Goal: Use online tool/utility: Utilize a website feature to perform a specific function

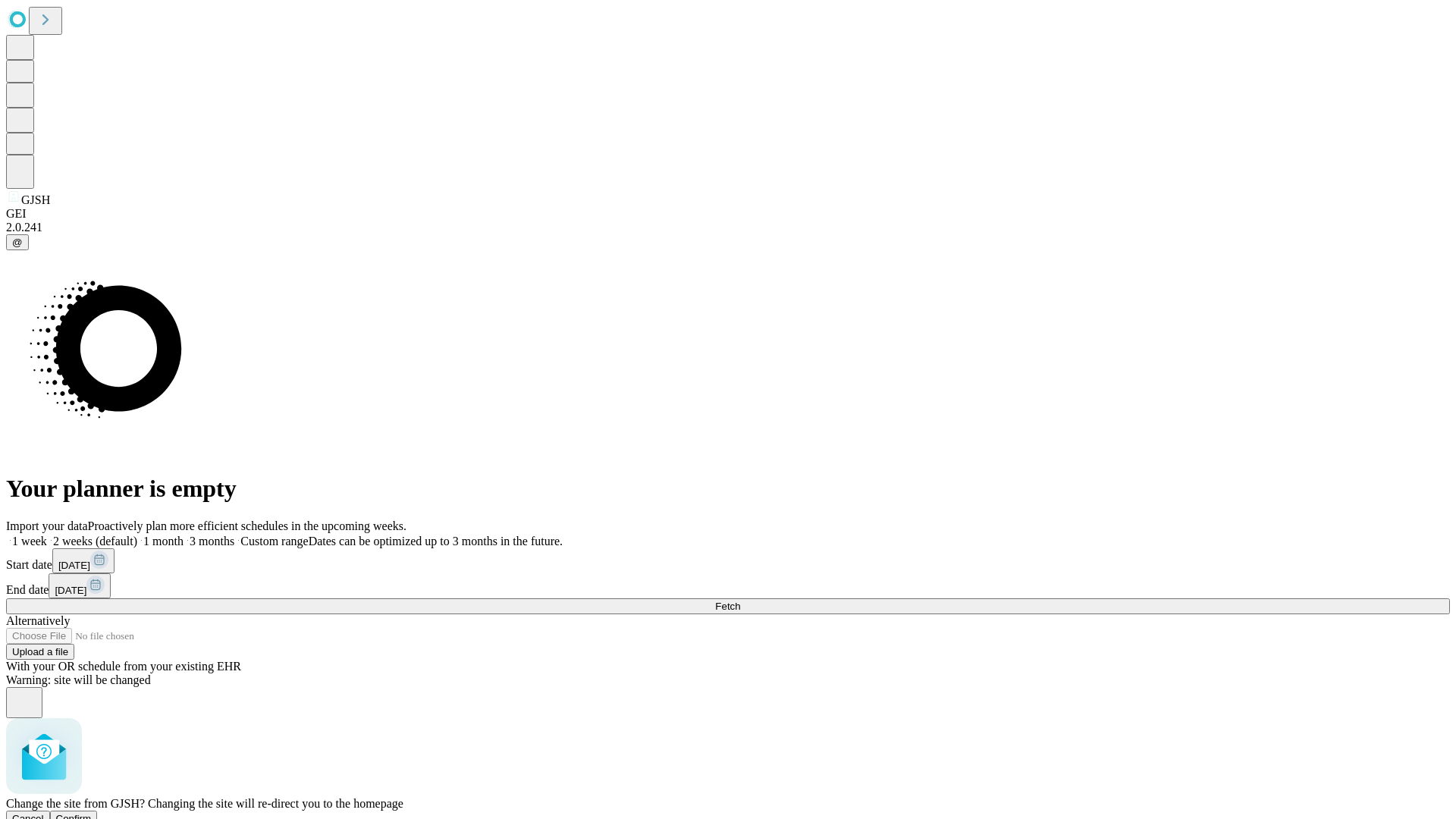
click at [92, 813] on span "Confirm" at bounding box center [74, 818] width 36 height 11
click at [47, 535] on label "1 week" at bounding box center [27, 541] width 41 height 13
click at [740, 601] on span "Fetch" at bounding box center [728, 606] width 25 height 11
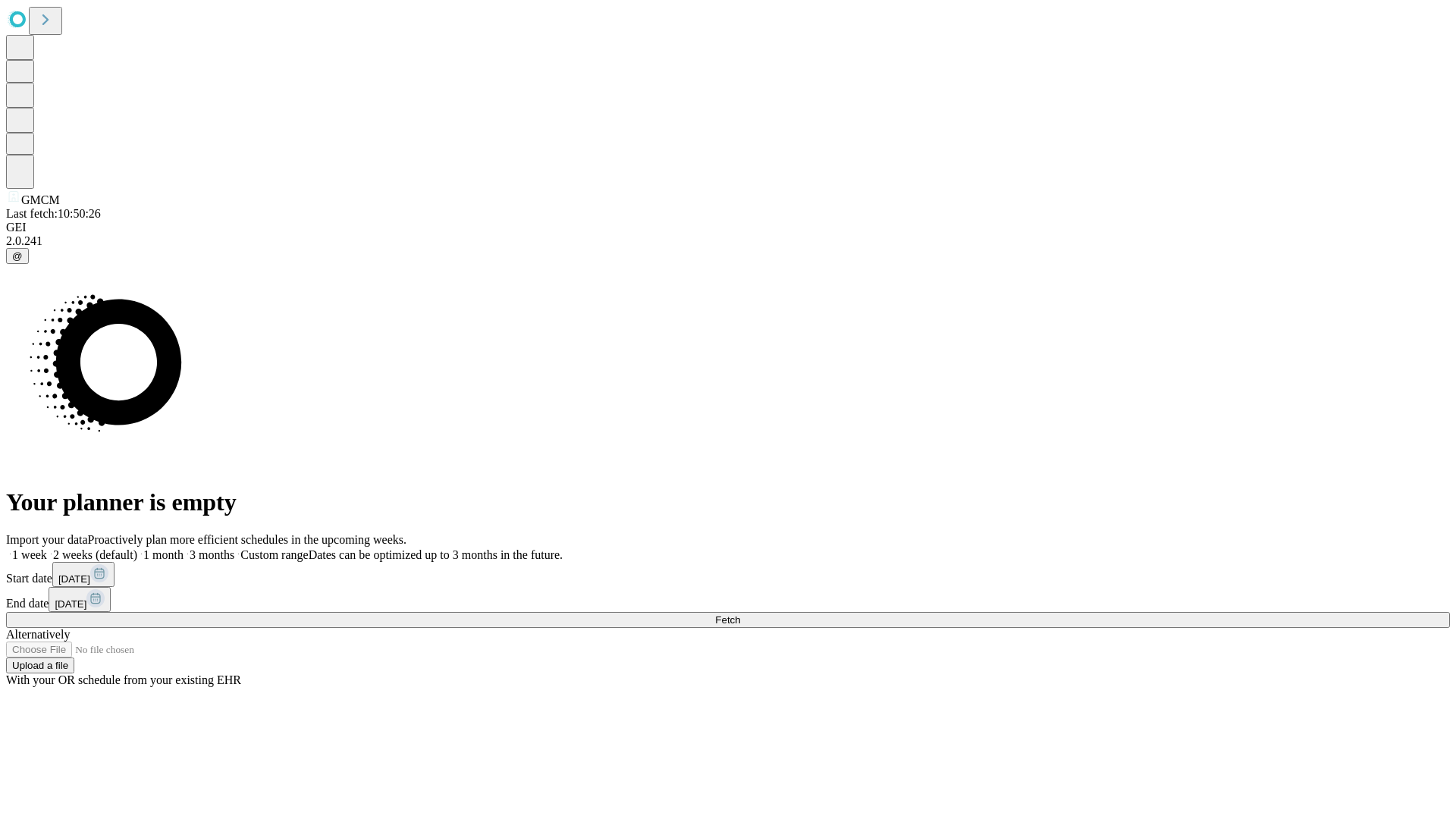
click at [47, 548] on label "1 week" at bounding box center [27, 555] width 41 height 13
click at [740, 614] on span "Fetch" at bounding box center [728, 620] width 25 height 11
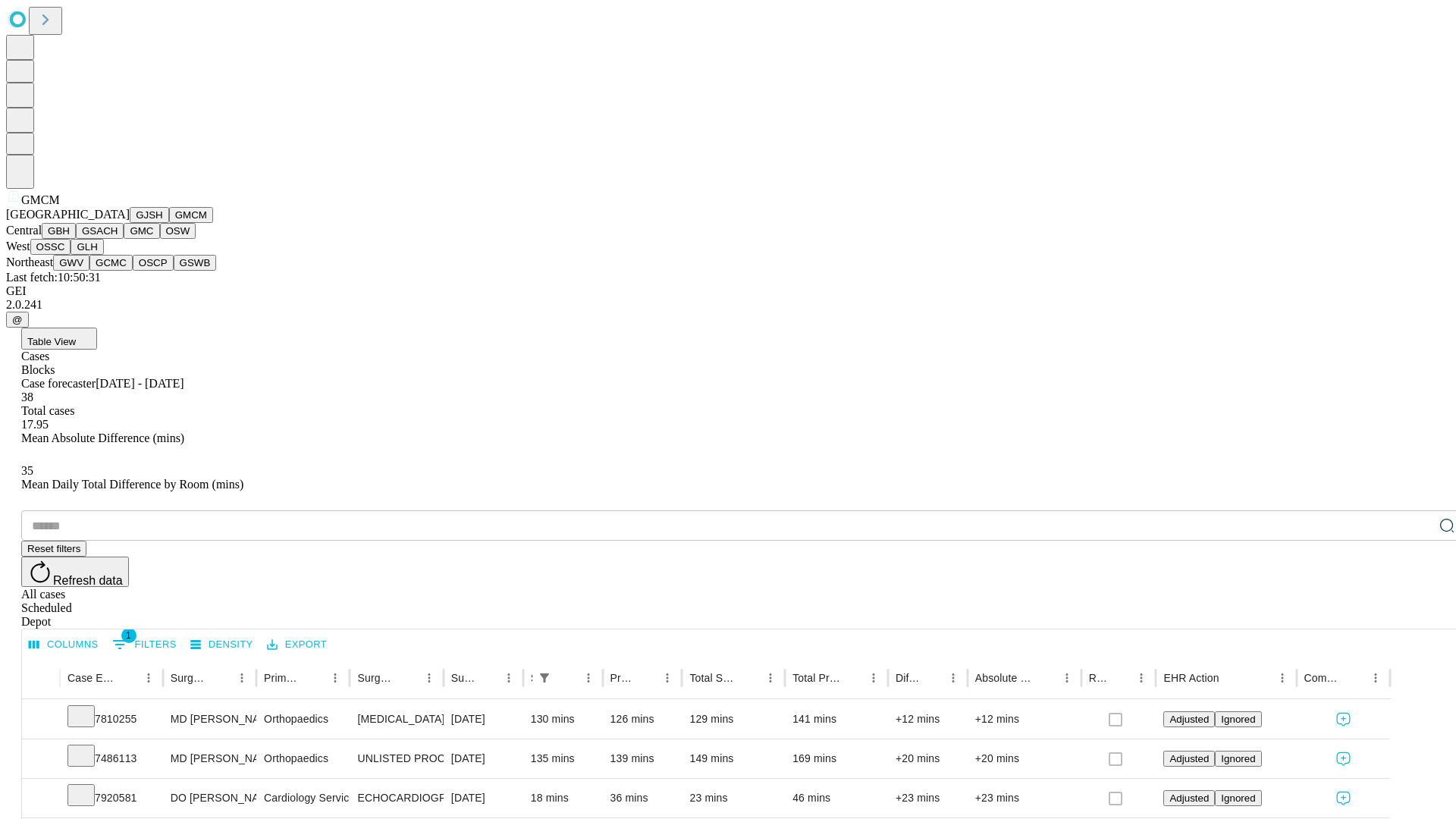
click at [76, 239] on button "GBH" at bounding box center [59, 231] width 34 height 16
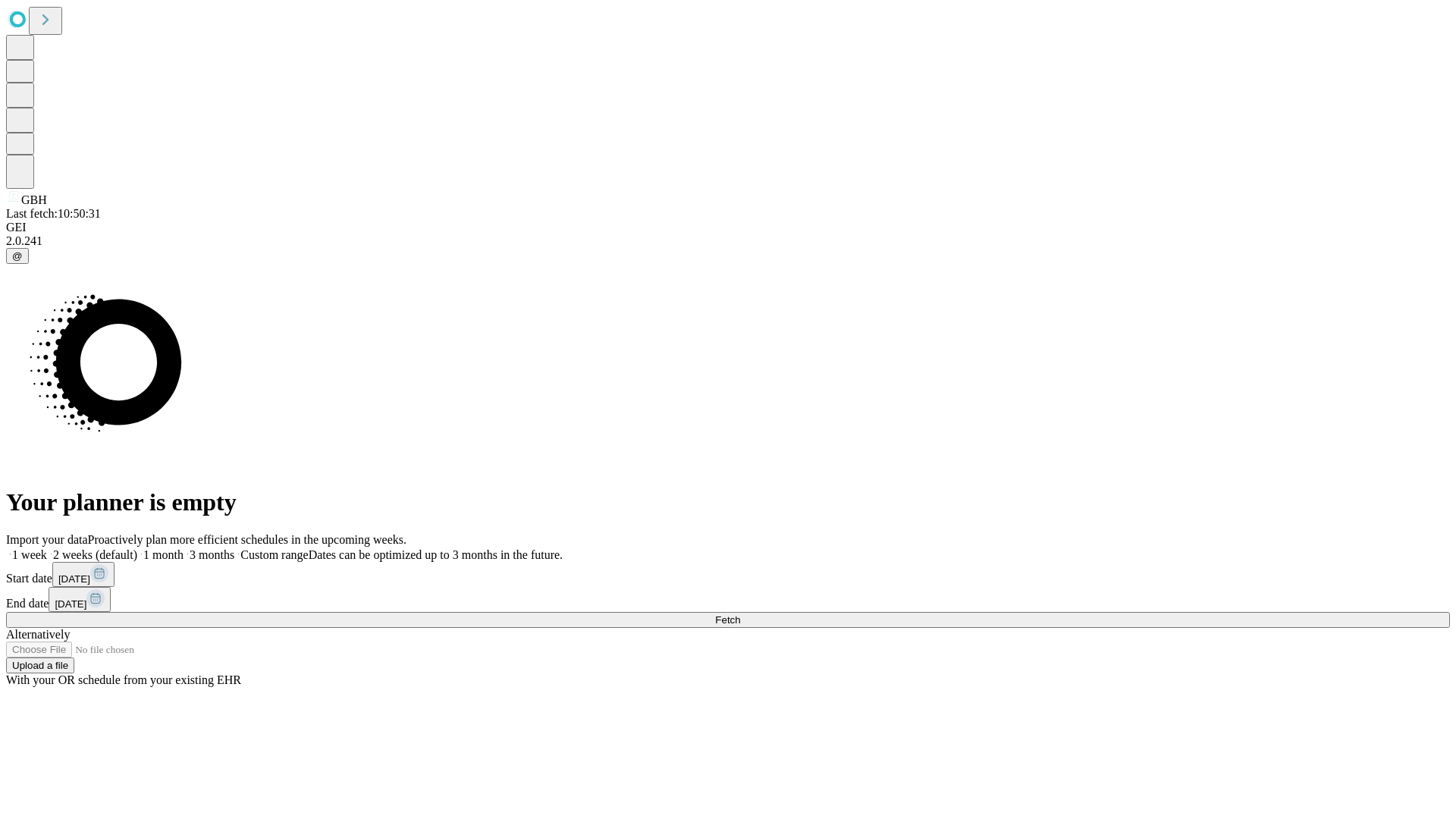
click at [740, 614] on span "Fetch" at bounding box center [728, 620] width 25 height 11
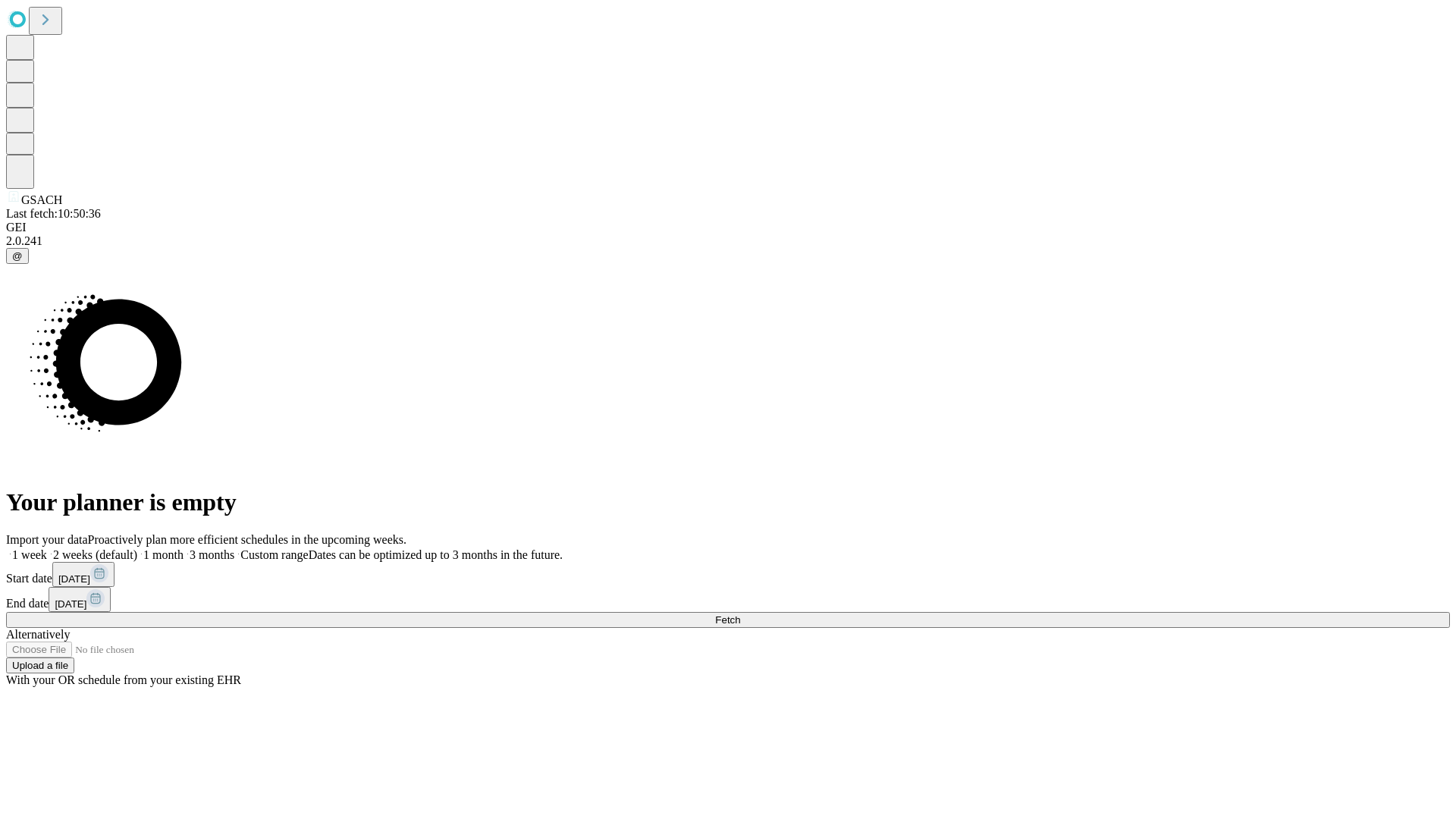
click at [47, 548] on label "1 week" at bounding box center [27, 555] width 41 height 13
click at [740, 614] on span "Fetch" at bounding box center [728, 620] width 25 height 11
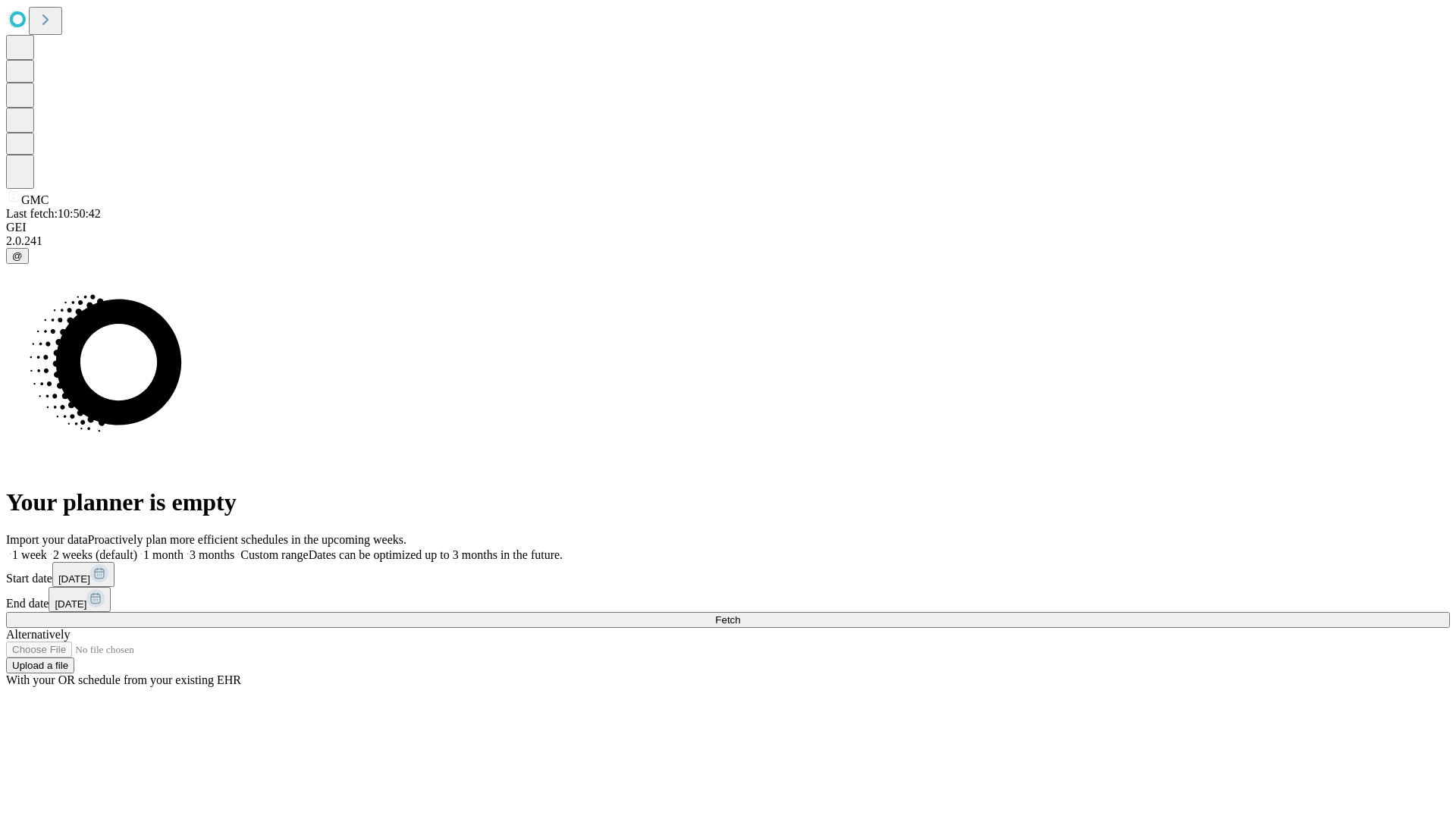
click at [47, 548] on label "1 week" at bounding box center [27, 555] width 41 height 13
click at [740, 614] on span "Fetch" at bounding box center [728, 620] width 25 height 11
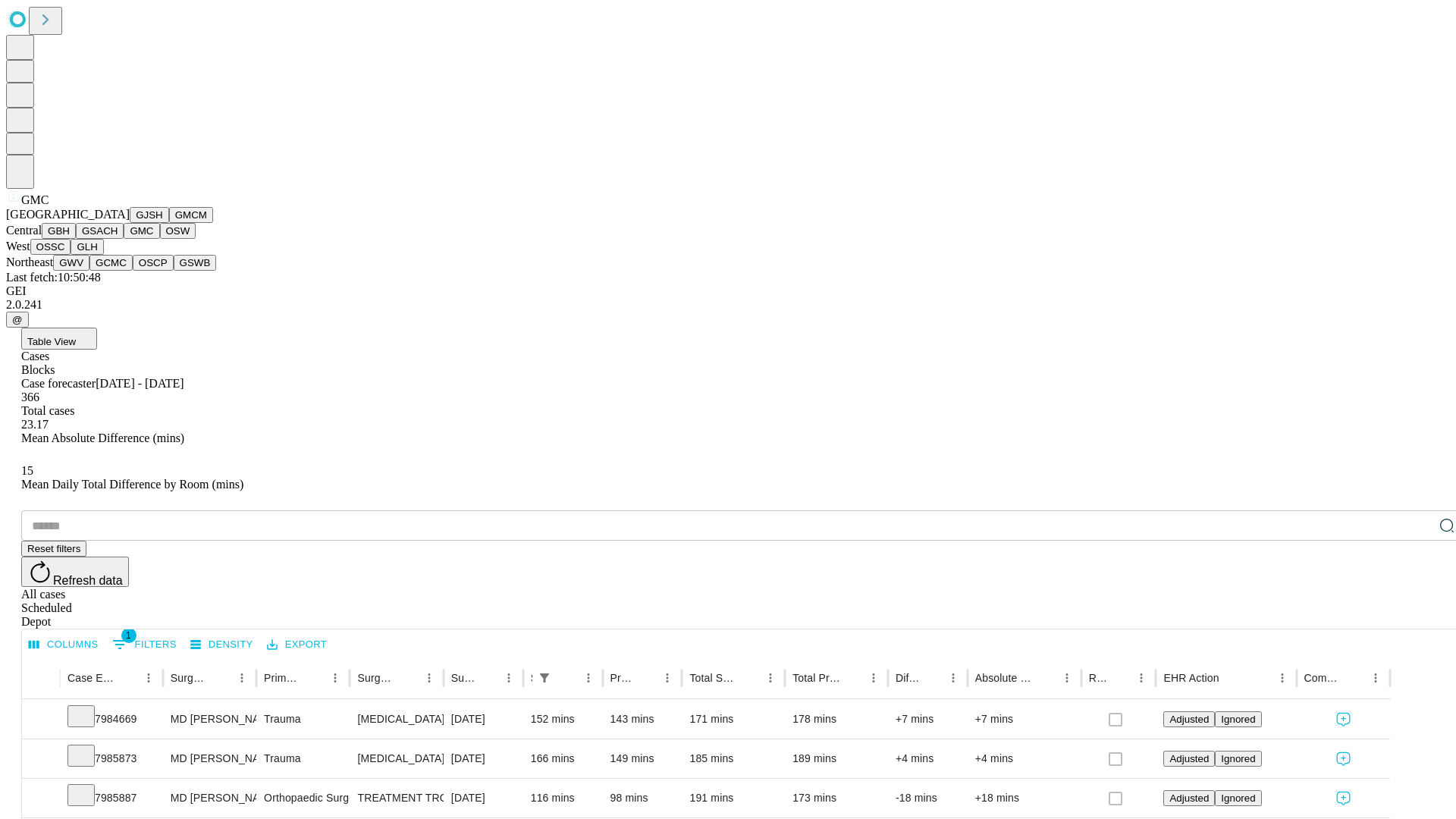
click at [160, 239] on button "OSW" at bounding box center [178, 231] width 36 height 16
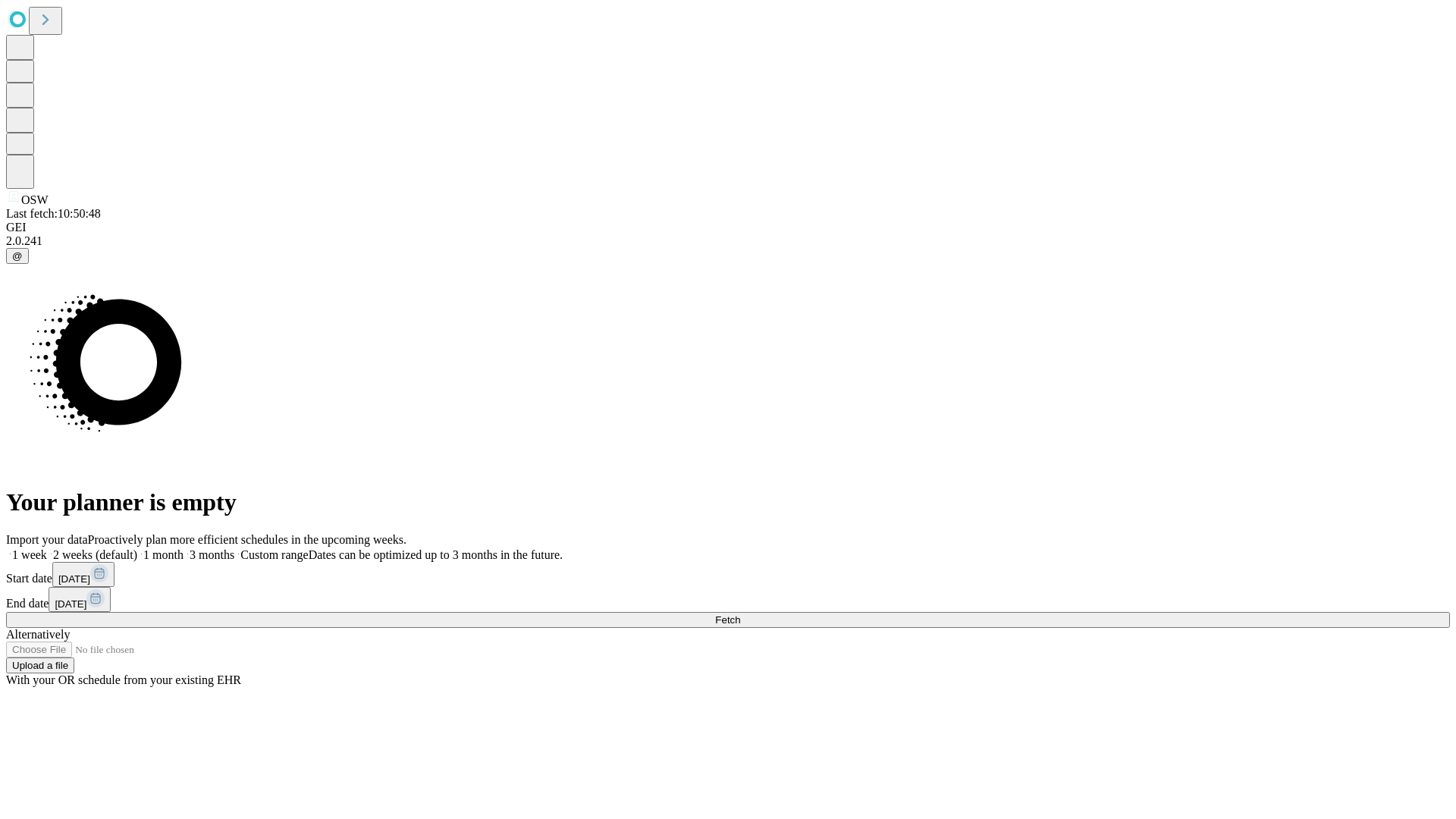
click at [47, 548] on label "1 week" at bounding box center [27, 555] width 41 height 13
click at [740, 614] on span "Fetch" at bounding box center [728, 620] width 25 height 11
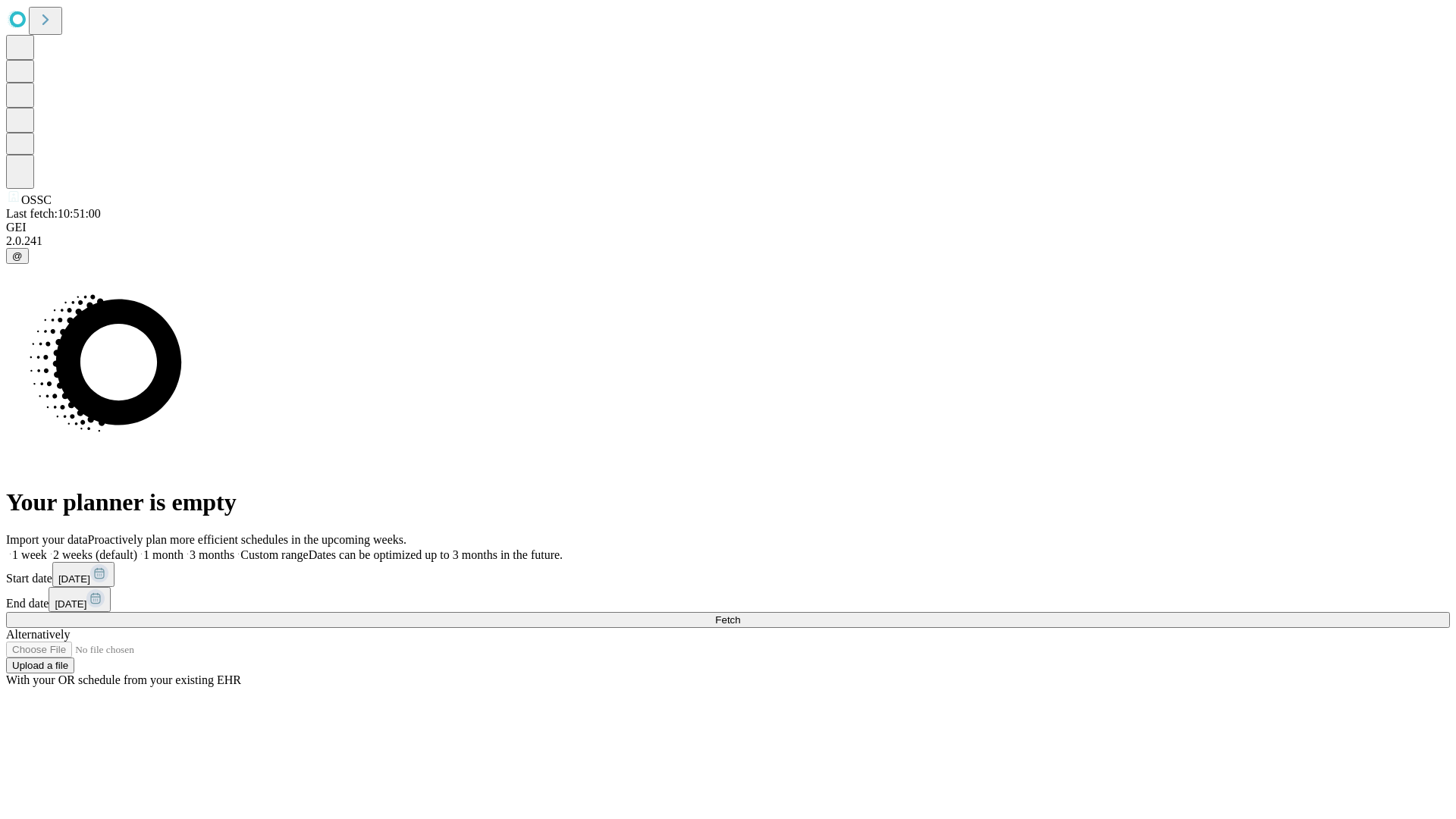
click at [740, 614] on span "Fetch" at bounding box center [728, 620] width 25 height 11
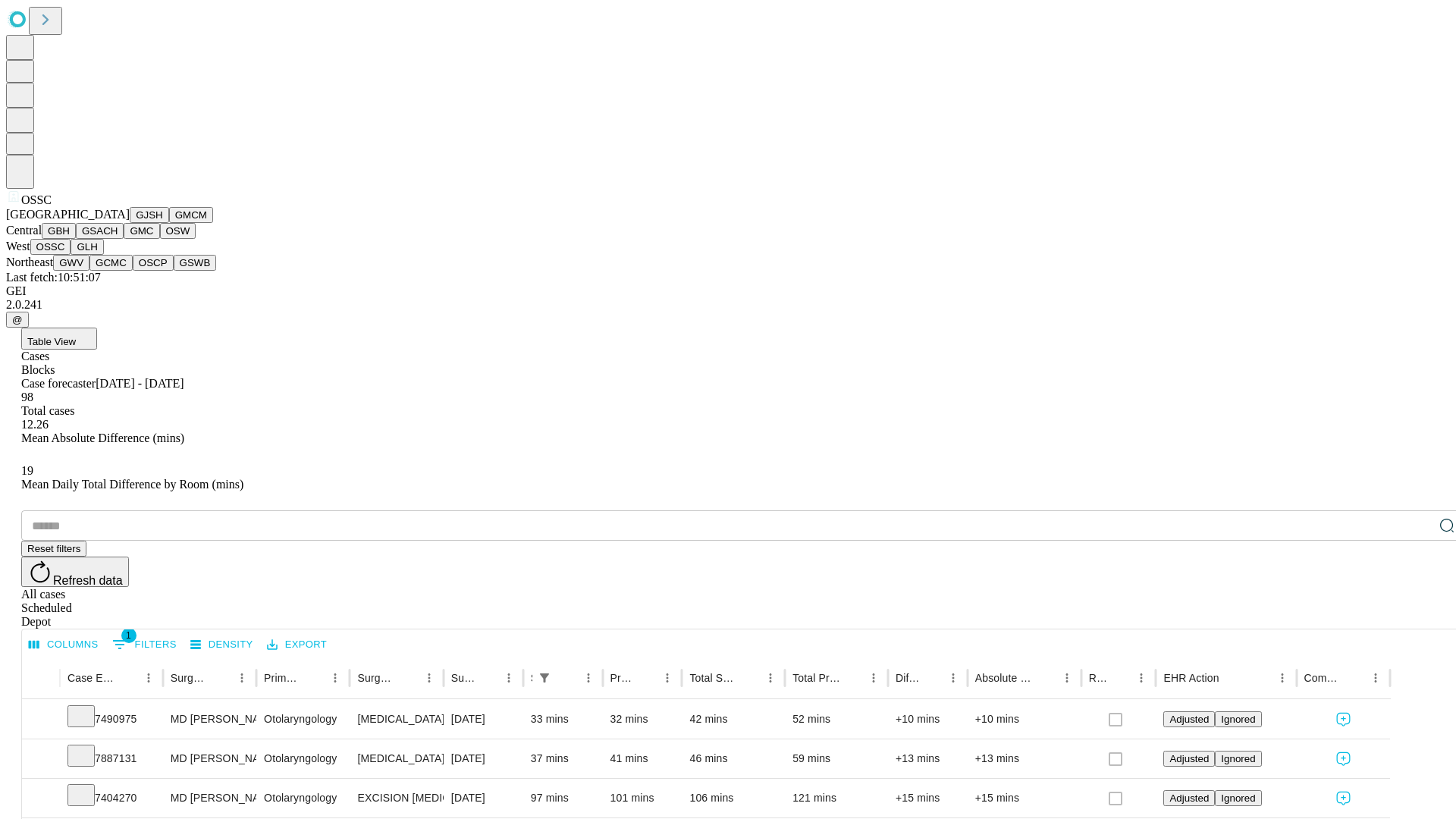
click at [103, 255] on button "GLH" at bounding box center [86, 247] width 32 height 16
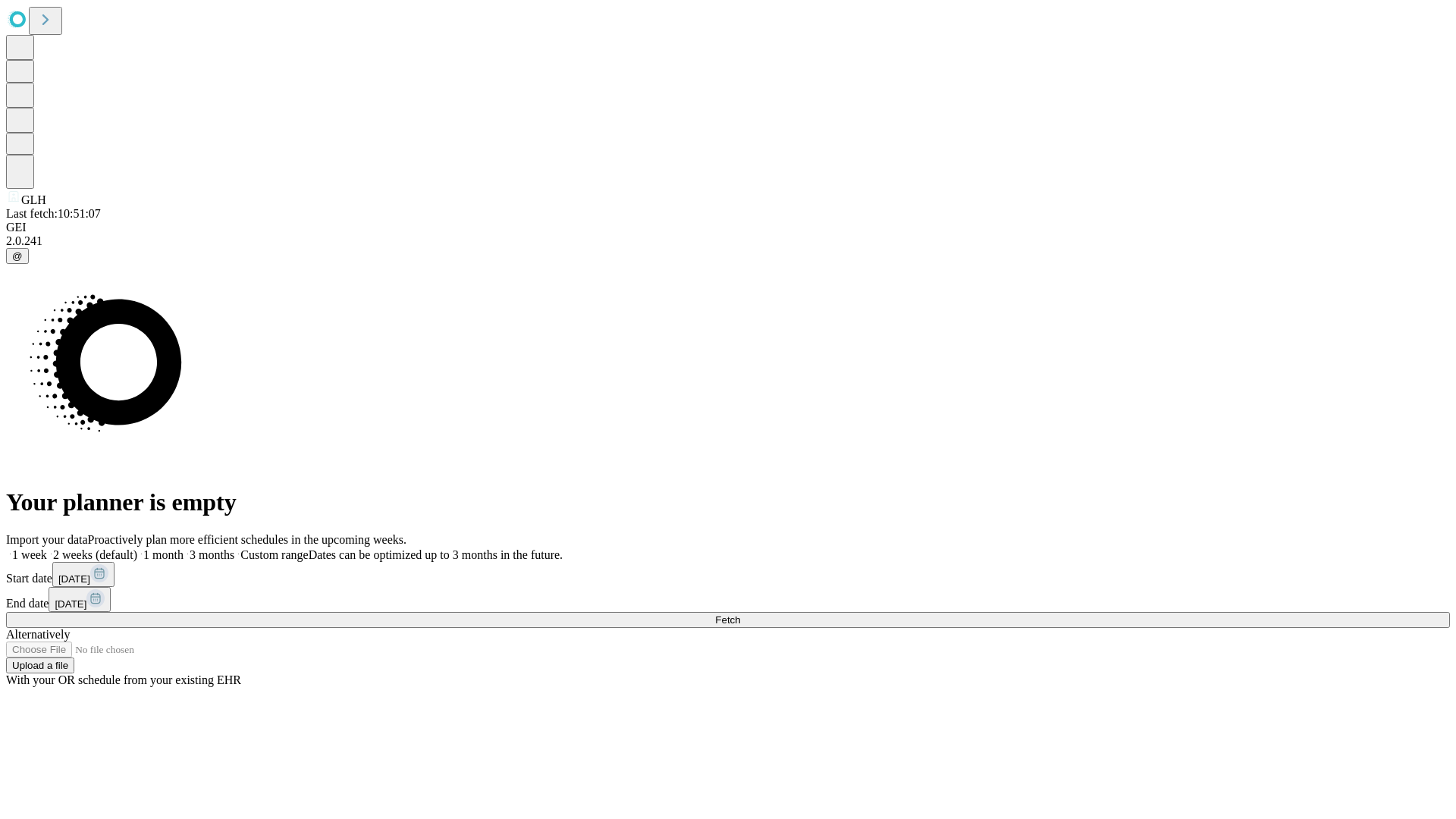
click at [47, 548] on label "1 week" at bounding box center [27, 555] width 41 height 13
click at [740, 614] on span "Fetch" at bounding box center [728, 620] width 25 height 11
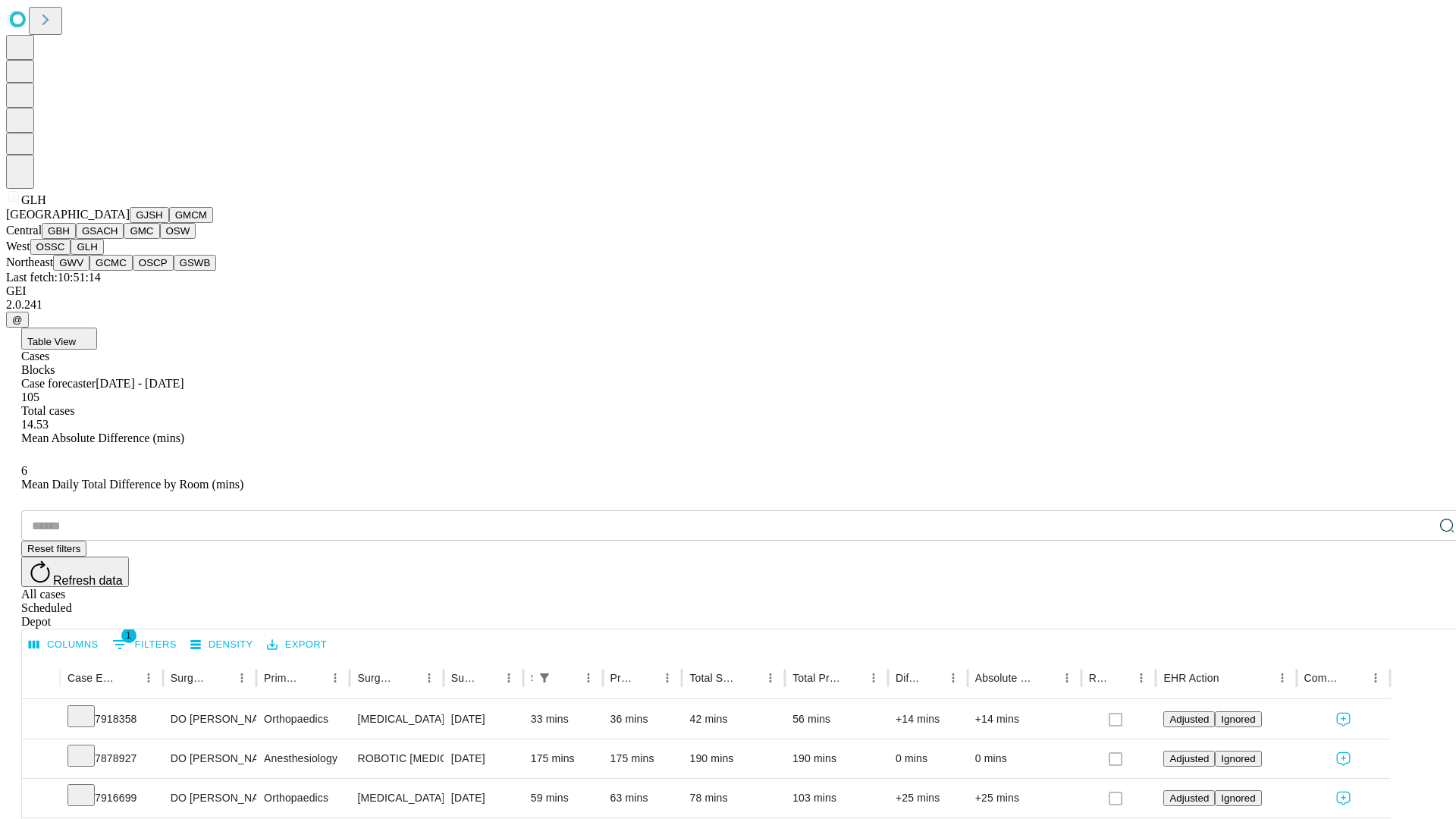
click at [89, 271] on button "GWV" at bounding box center [71, 263] width 36 height 16
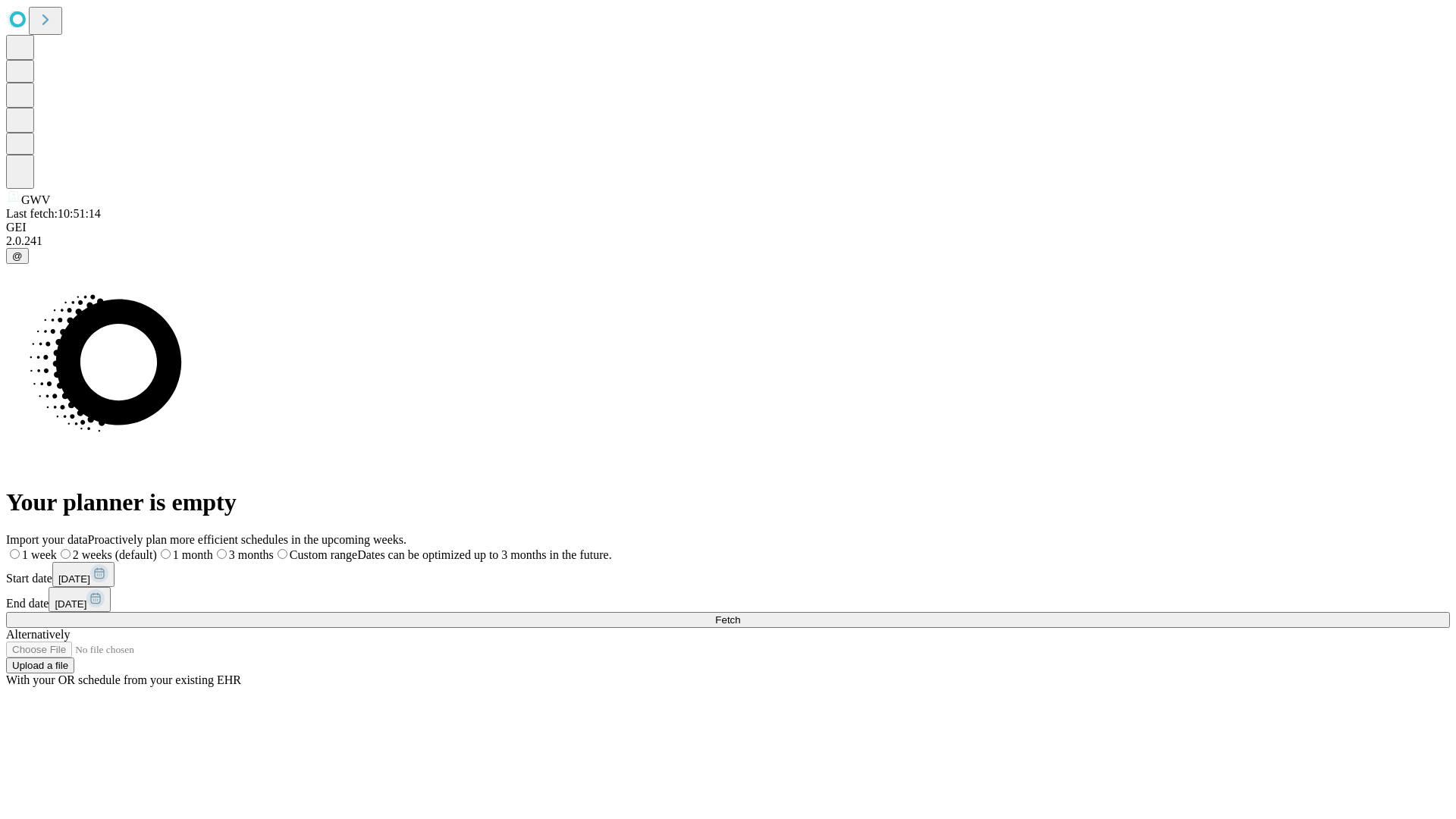
click at [740, 614] on span "Fetch" at bounding box center [728, 620] width 25 height 11
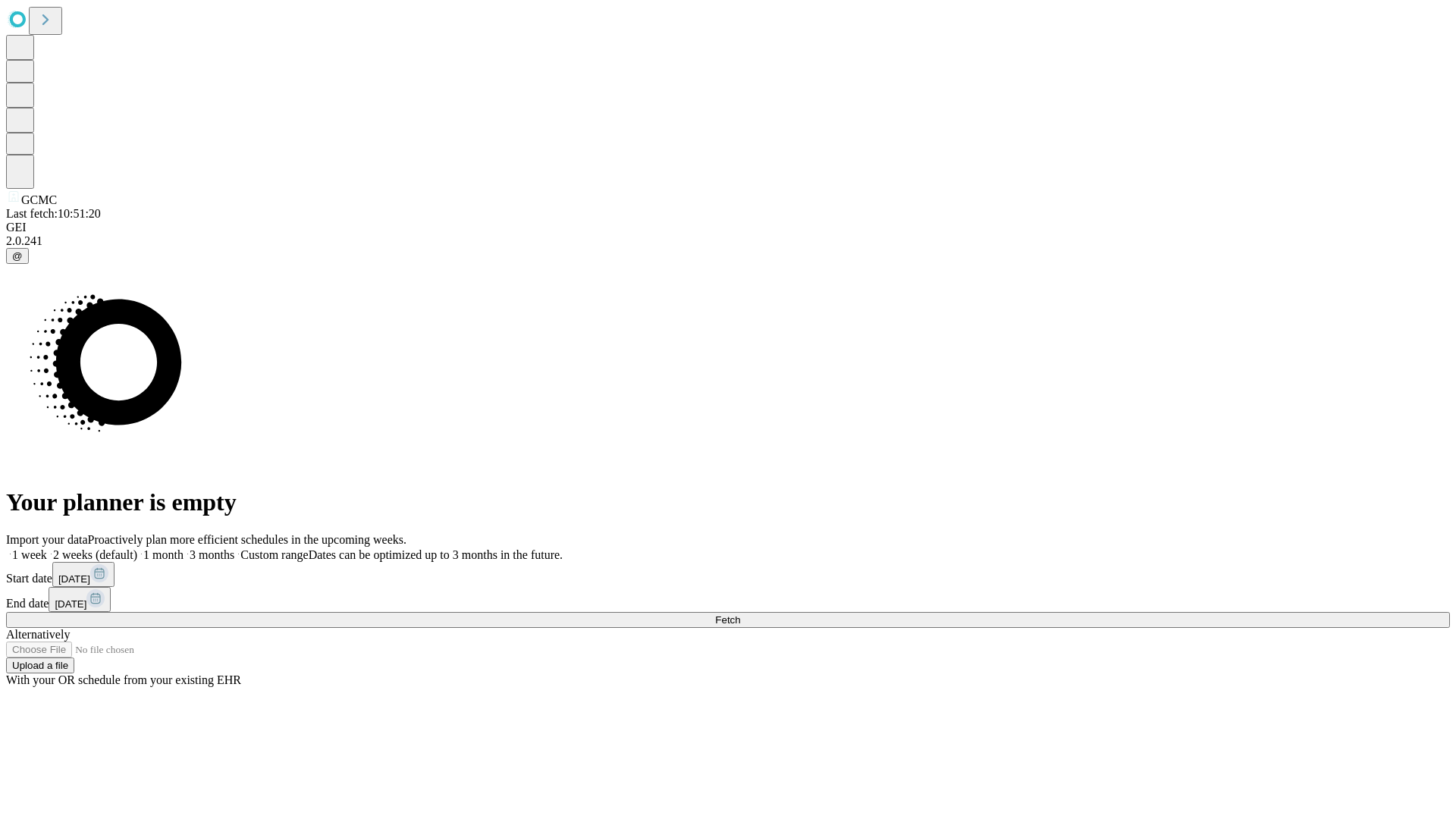
click at [47, 548] on label "1 week" at bounding box center [27, 555] width 41 height 13
click at [740, 614] on span "Fetch" at bounding box center [728, 620] width 25 height 11
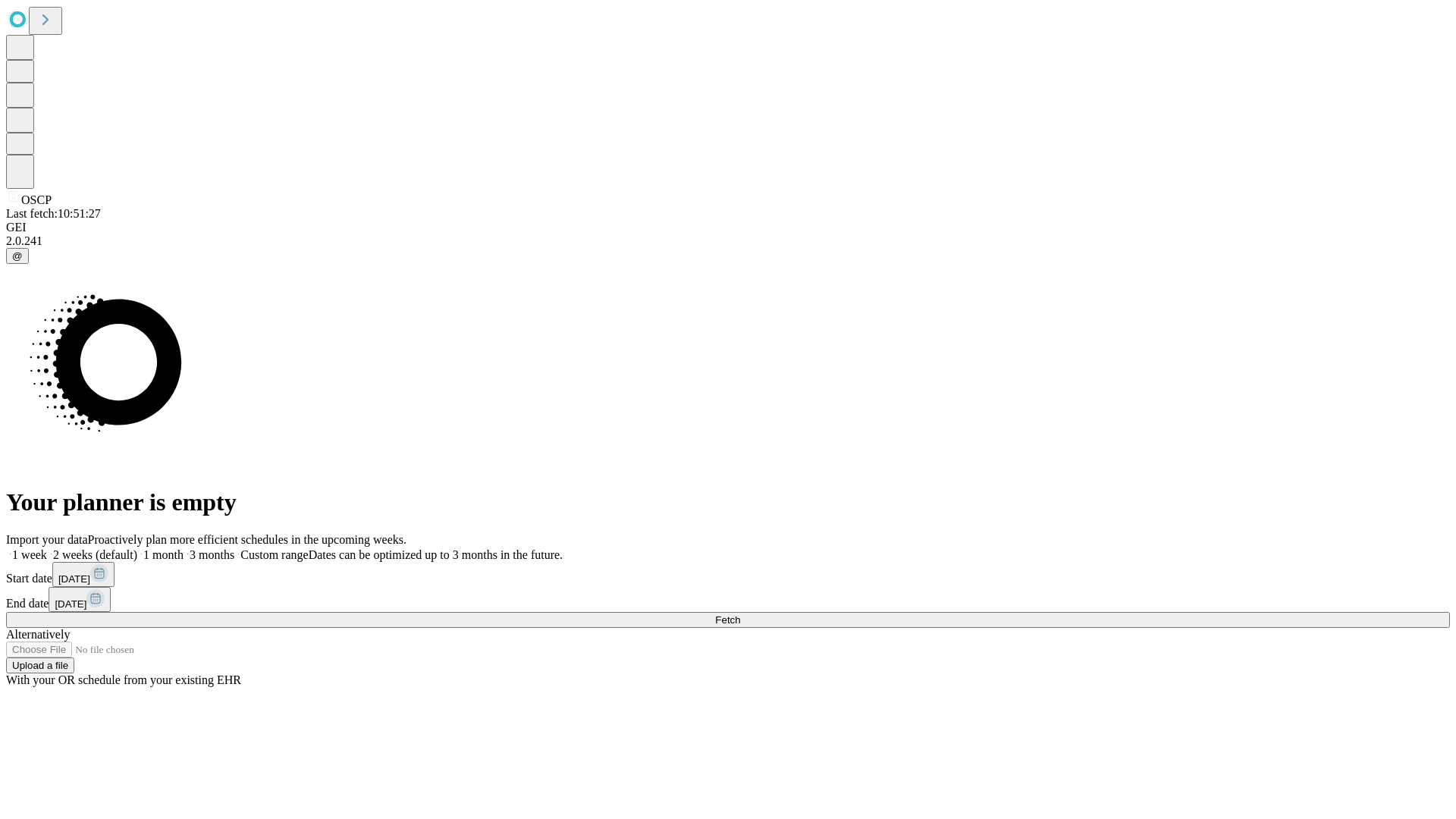
click at [47, 548] on label "1 week" at bounding box center [27, 555] width 41 height 13
click at [740, 614] on span "Fetch" at bounding box center [728, 620] width 25 height 11
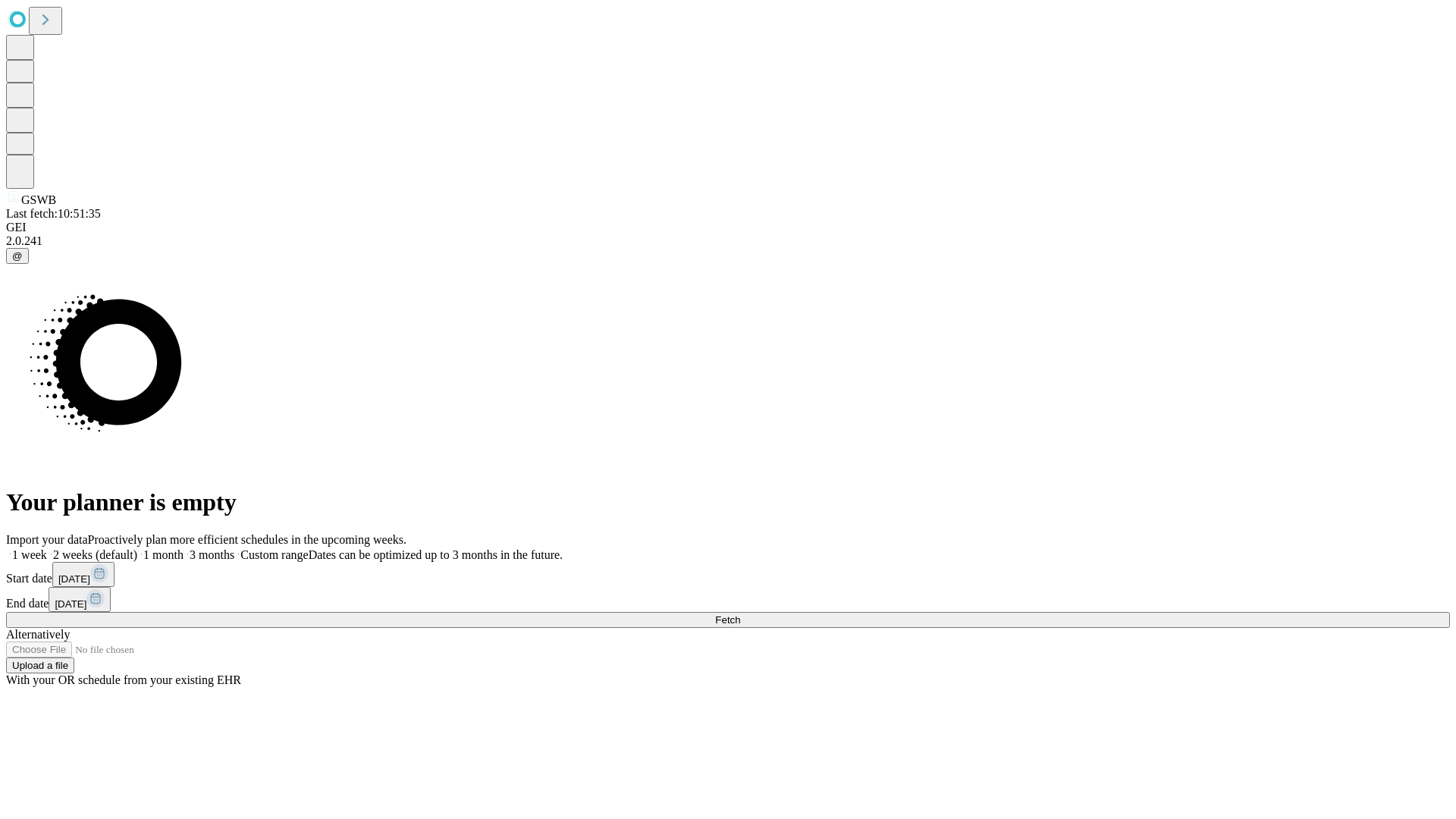
click at [47, 548] on label "1 week" at bounding box center [27, 555] width 41 height 13
click at [740, 614] on span "Fetch" at bounding box center [728, 620] width 25 height 11
